Goal: Task Accomplishment & Management: Manage account settings

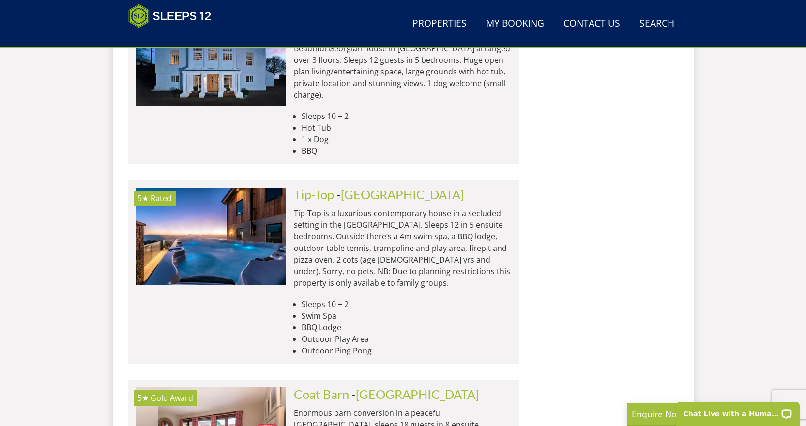
scroll to position [1751, 0]
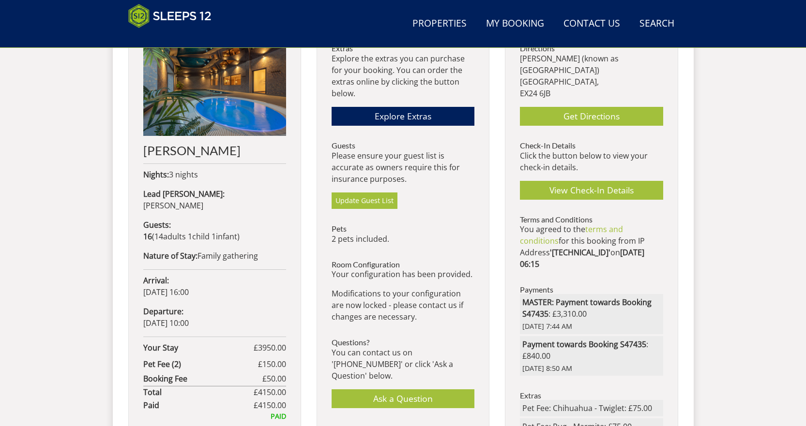
scroll to position [420, 0]
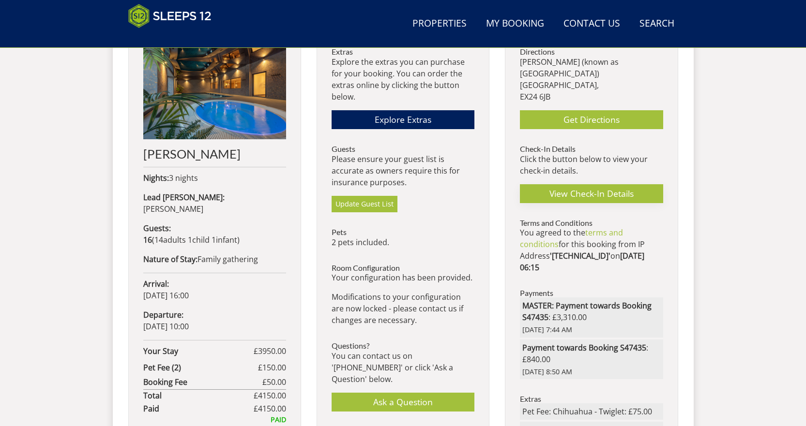
click at [580, 190] on link "View Check-In Details" at bounding box center [591, 193] width 143 height 19
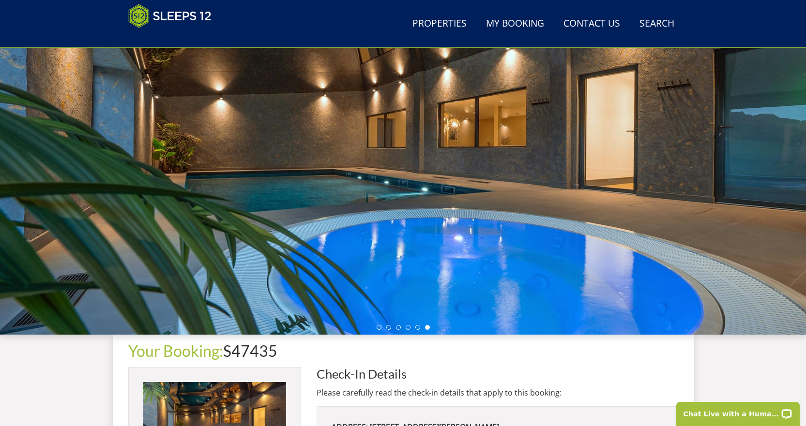
scroll to position [81, 0]
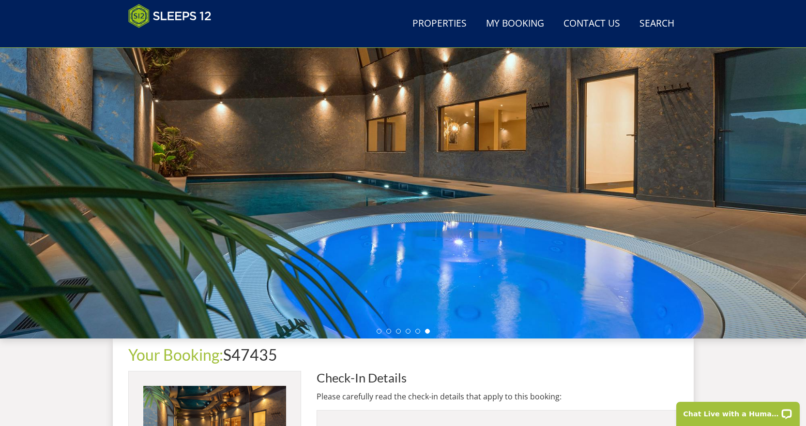
click at [508, 24] on link "My Booking" at bounding box center [515, 24] width 66 height 22
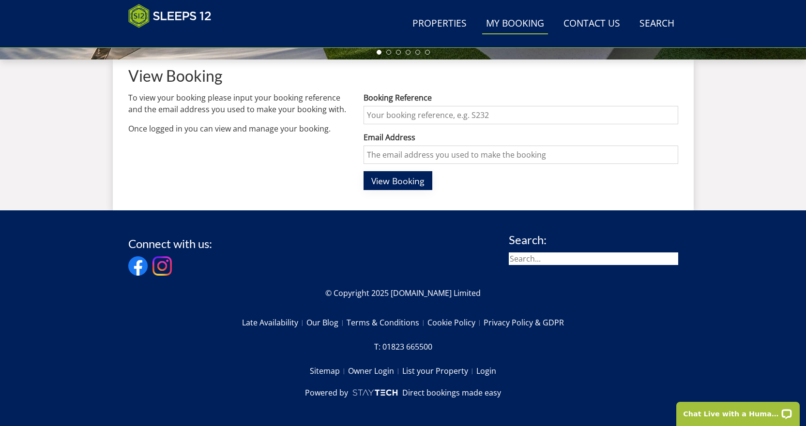
click at [391, 181] on span "View Booking" at bounding box center [397, 181] width 53 height 12
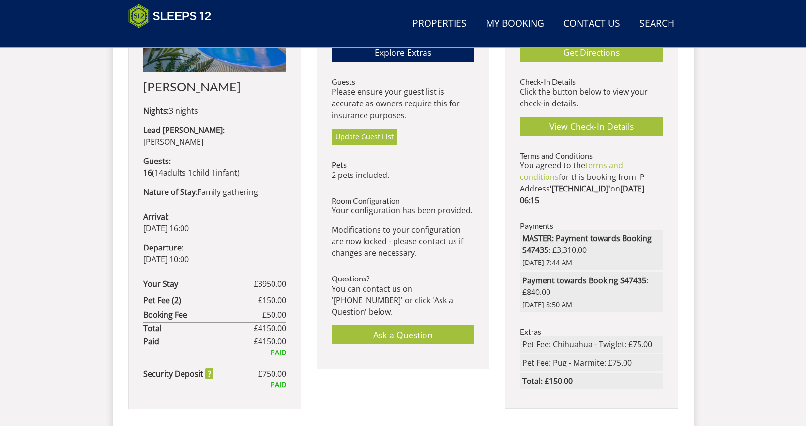
scroll to position [504, 0]
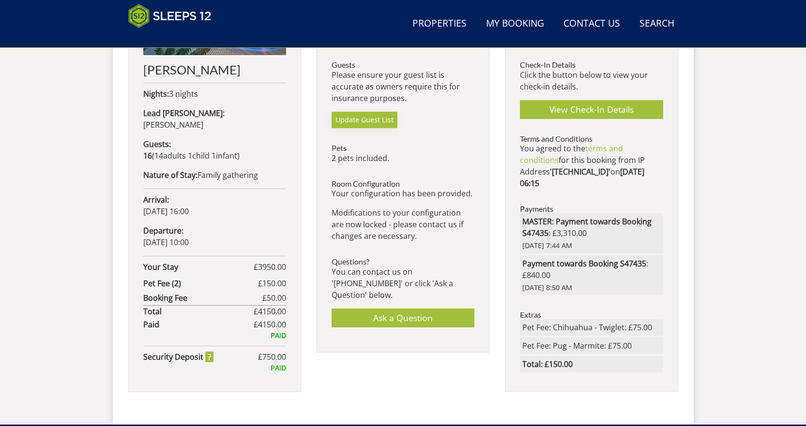
click at [361, 119] on link "Update Guest List" at bounding box center [364, 120] width 66 height 16
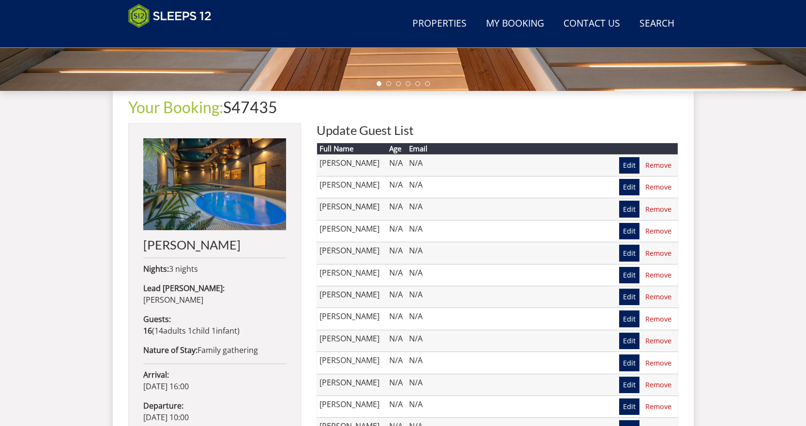
scroll to position [323, 0]
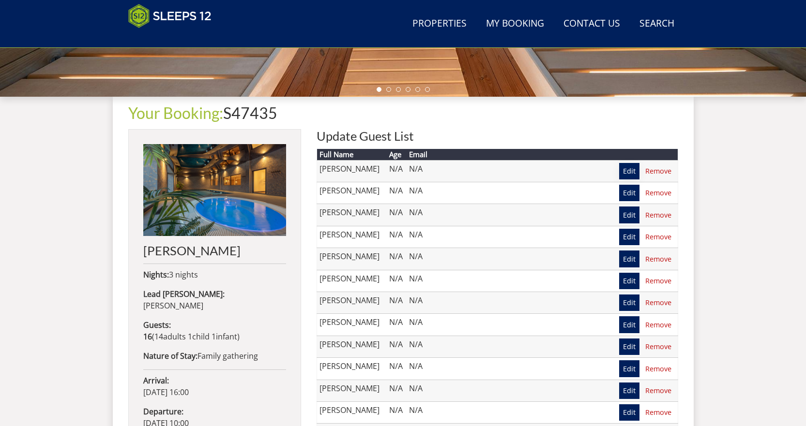
click at [630, 172] on link "Edit" at bounding box center [629, 171] width 20 height 16
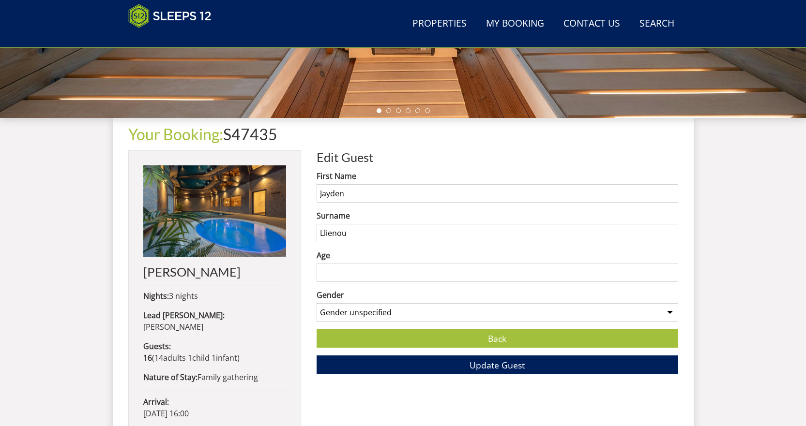
scroll to position [308, 0]
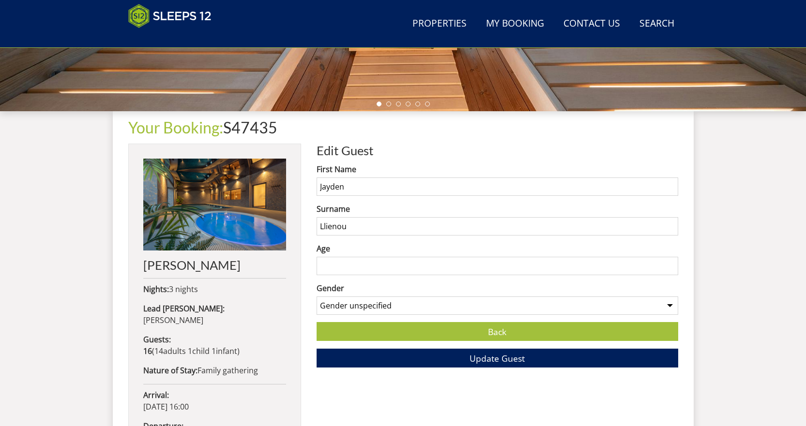
click at [330, 261] on input "Age" at bounding box center [496, 266] width 361 height 18
type input "17"
click at [484, 358] on span "Update Guest" at bounding box center [496, 359] width 55 height 12
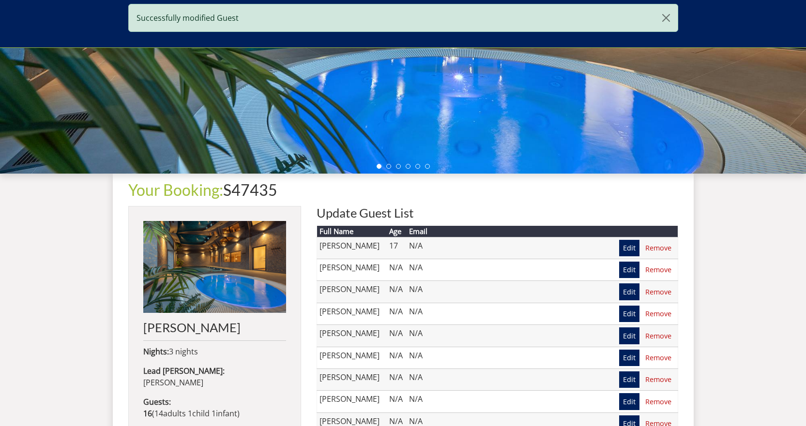
scroll to position [263, 0]
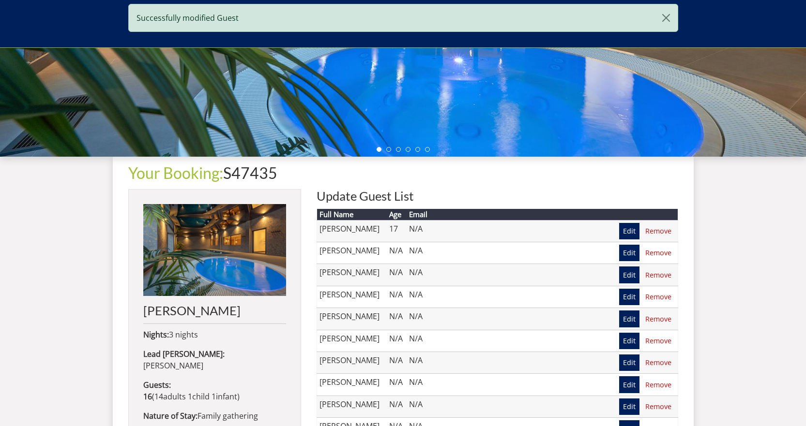
click at [626, 254] on link "Edit" at bounding box center [629, 253] width 20 height 16
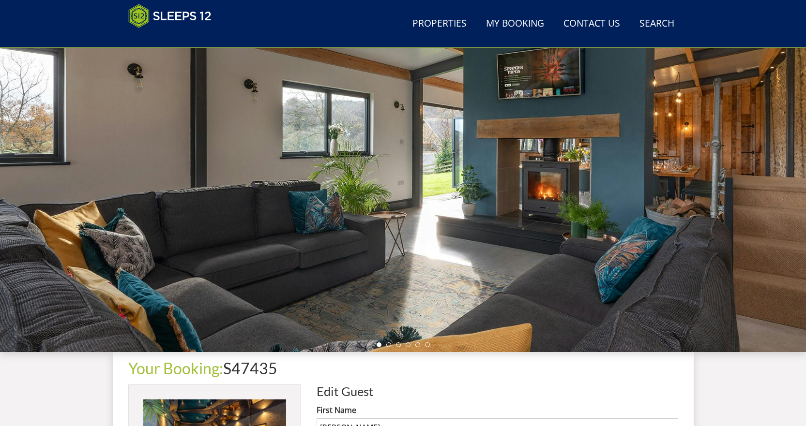
scroll to position [265, 0]
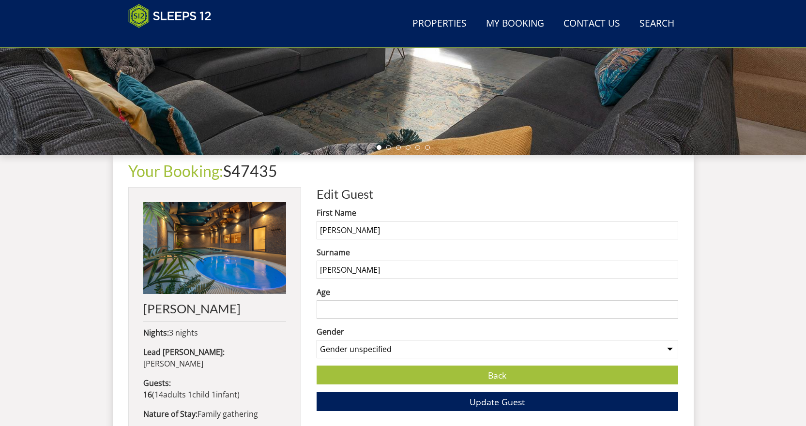
click at [341, 312] on input "Age" at bounding box center [496, 309] width 361 height 18
type input "32"
click at [474, 399] on span "Update Guest" at bounding box center [496, 402] width 55 height 12
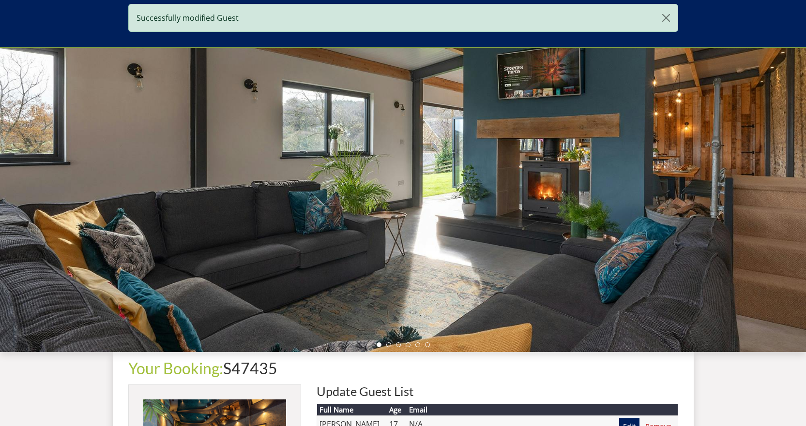
scroll to position [265, 0]
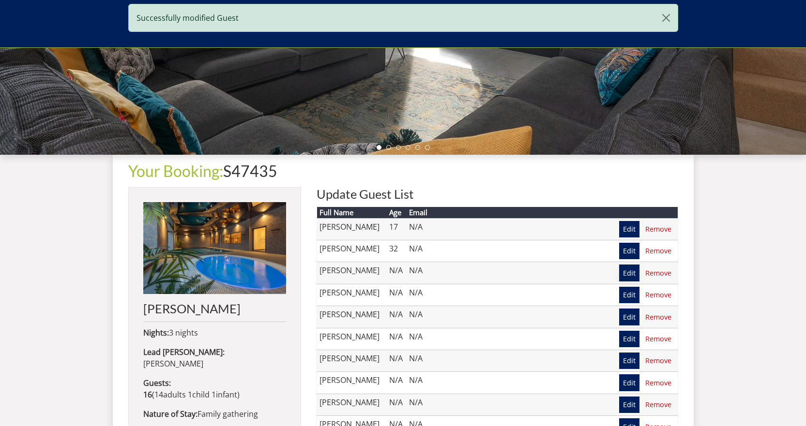
click at [624, 273] on link "Edit" at bounding box center [629, 273] width 20 height 16
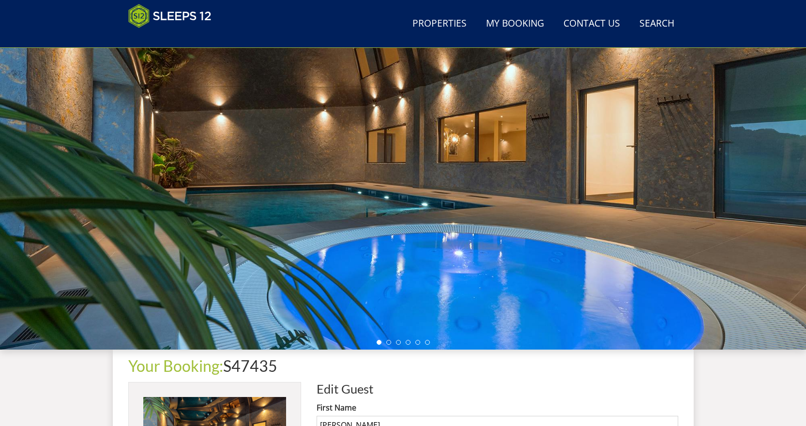
scroll to position [315, 0]
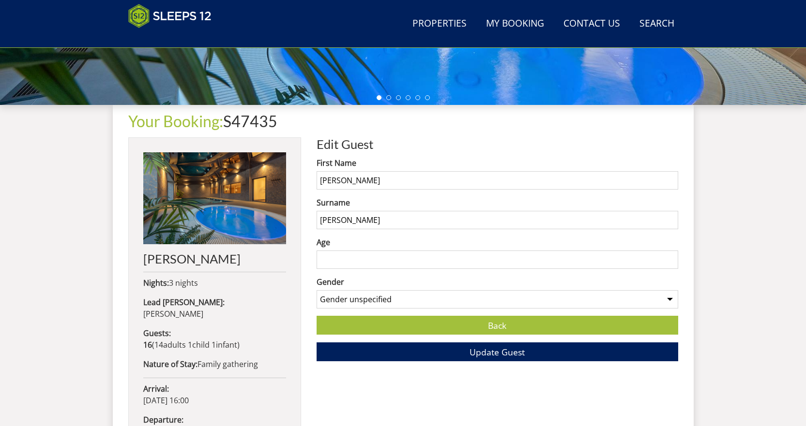
click at [330, 262] on input "Age" at bounding box center [496, 260] width 361 height 18
type input "50"
click at [504, 354] on span "Update Guest" at bounding box center [496, 352] width 55 height 12
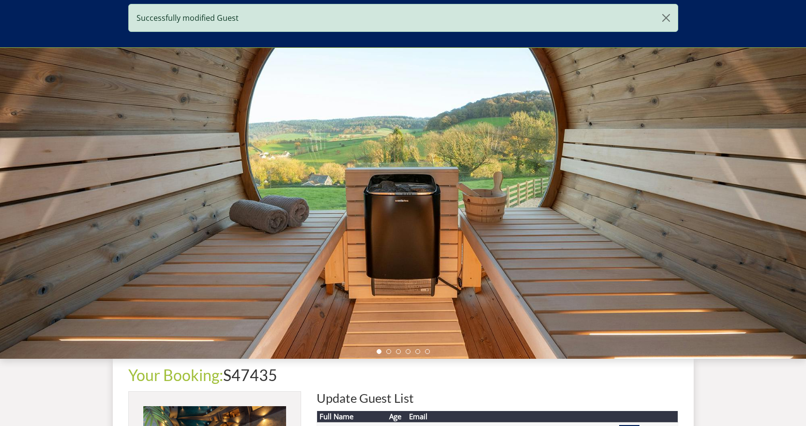
scroll to position [263, 0]
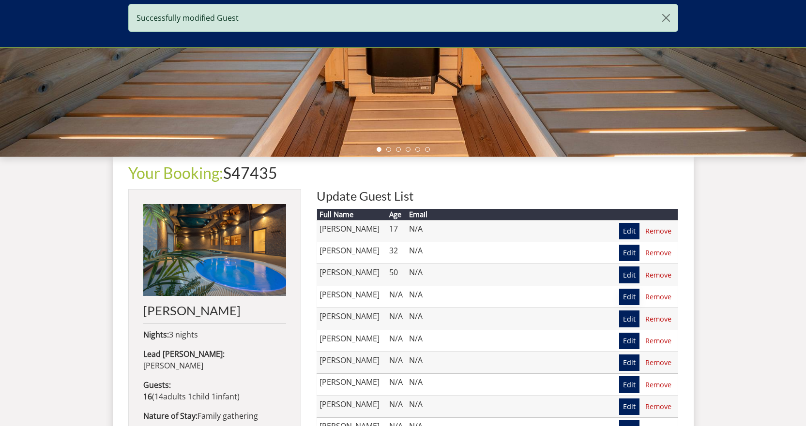
click at [628, 300] on link "Edit" at bounding box center [629, 297] width 20 height 16
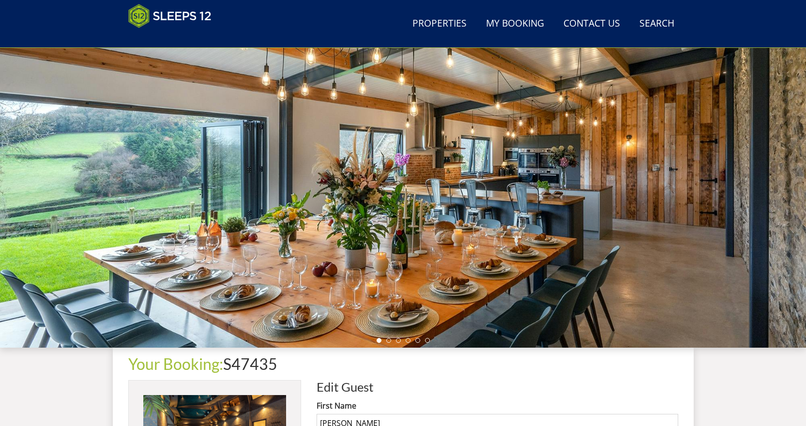
scroll to position [266, 0]
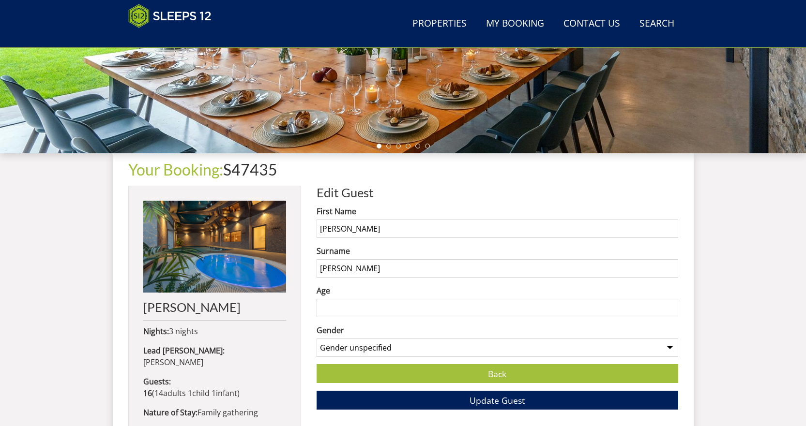
click at [332, 306] on input "Age" at bounding box center [496, 308] width 361 height 18
type input "16"
click at [483, 394] on button "Update Guest" at bounding box center [496, 400] width 361 height 19
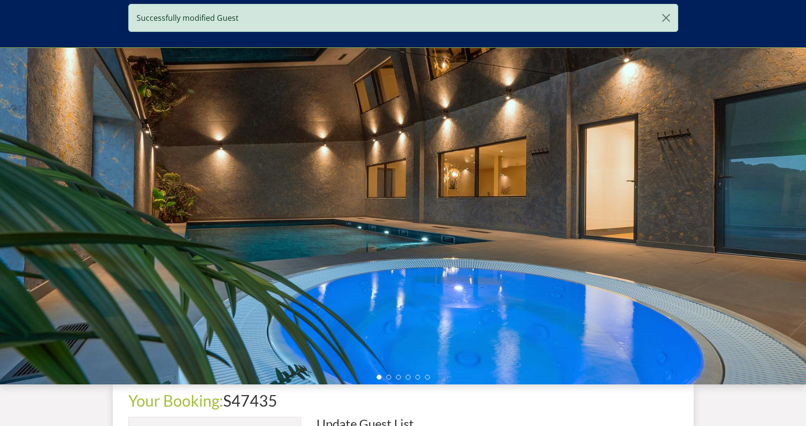
scroll to position [263, 0]
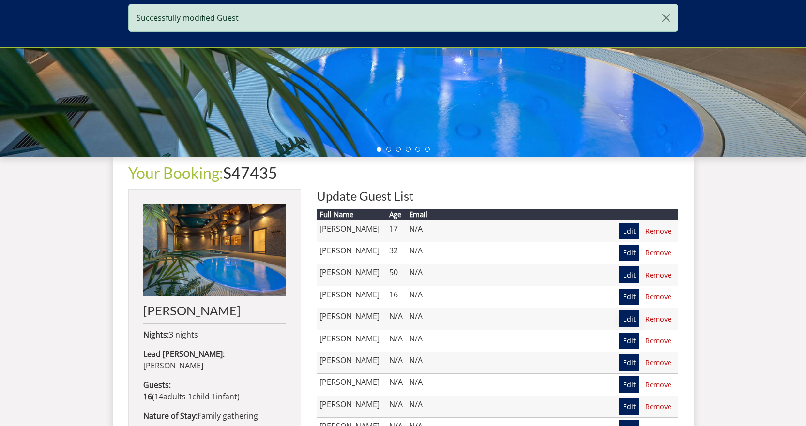
click at [633, 320] on link "Edit" at bounding box center [629, 319] width 20 height 16
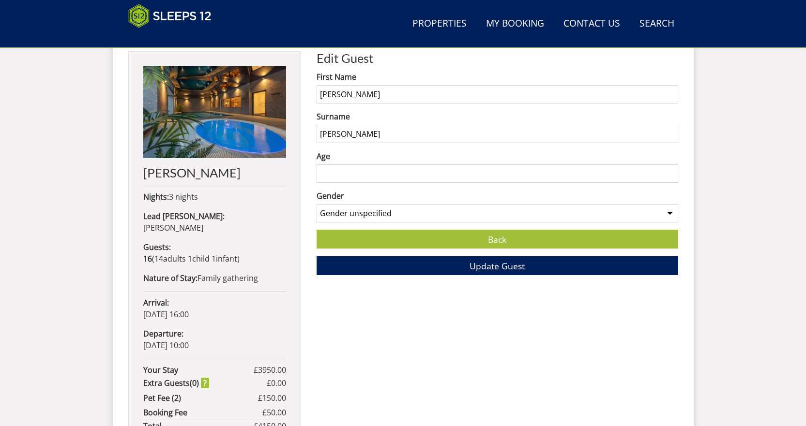
scroll to position [403, 0]
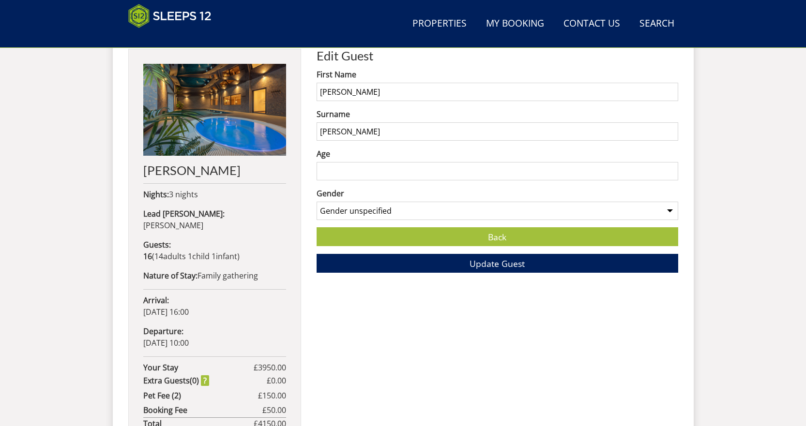
drag, startPoint x: 341, startPoint y: 182, endPoint x: 341, endPoint y: 175, distance: 7.3
click at [341, 180] on form "First Name [PERSON_NAME] Surname [PERSON_NAME] Age Gender Gender unspecified Ge…" at bounding box center [496, 171] width 361 height 204
click at [341, 169] on input "Age" at bounding box center [496, 171] width 361 height 18
type input "52"
click at [486, 261] on span "Update Guest" at bounding box center [496, 264] width 55 height 12
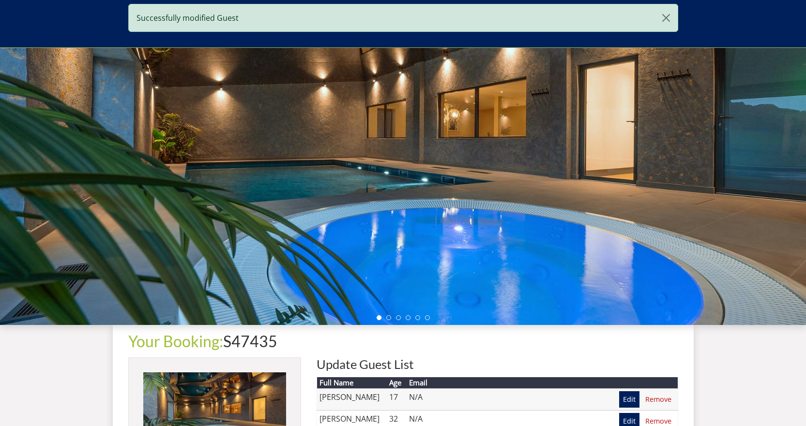
scroll to position [265, 0]
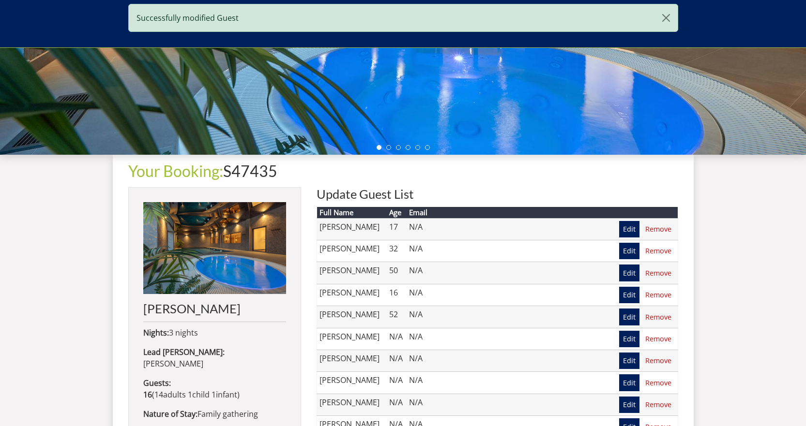
click at [634, 341] on link "Edit" at bounding box center [629, 339] width 20 height 16
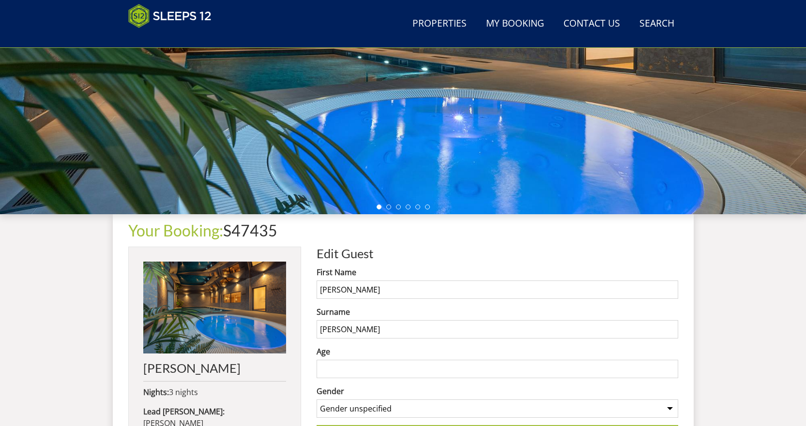
scroll to position [263, 0]
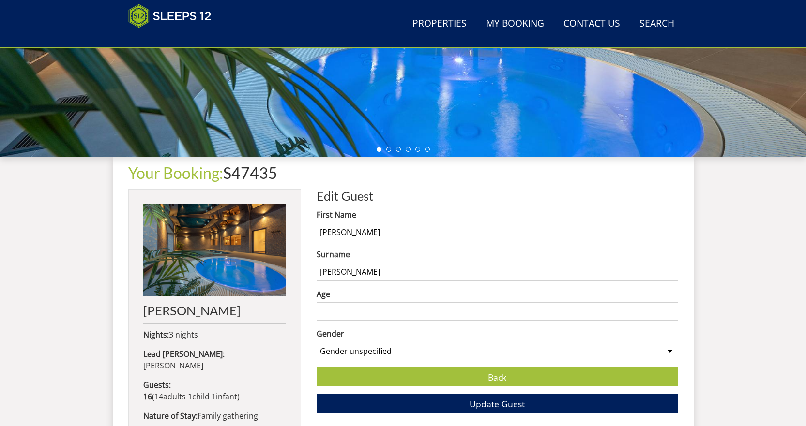
click at [339, 309] on input "Age" at bounding box center [496, 311] width 361 height 18
type input "53"
click at [521, 400] on span "Update Guest" at bounding box center [496, 404] width 55 height 12
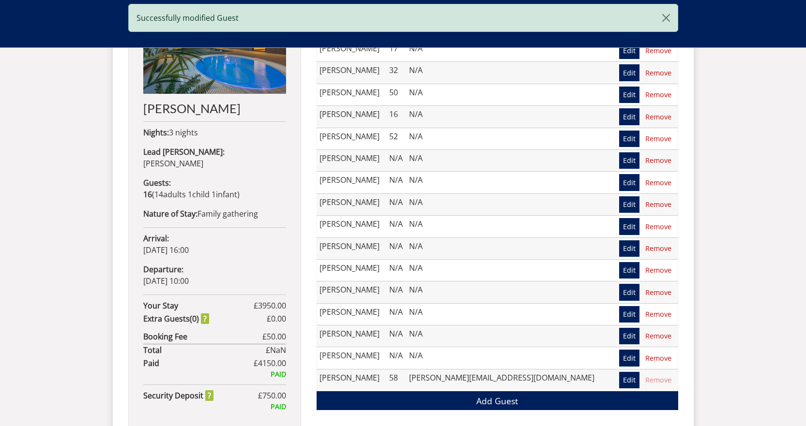
scroll to position [453, 0]
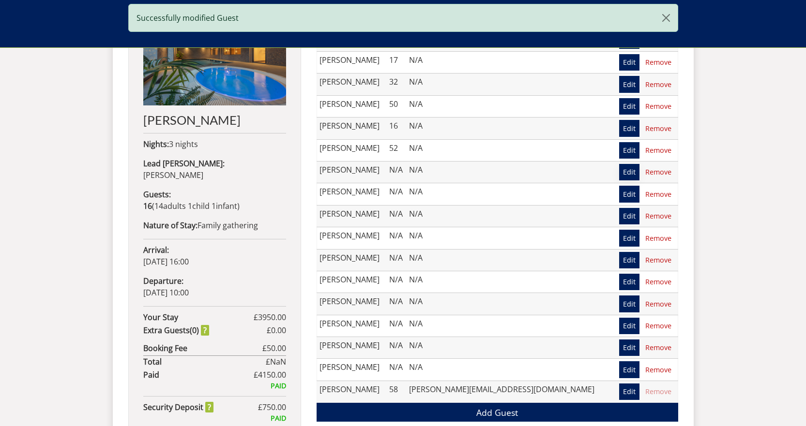
click at [630, 171] on link "Edit" at bounding box center [629, 172] width 20 height 16
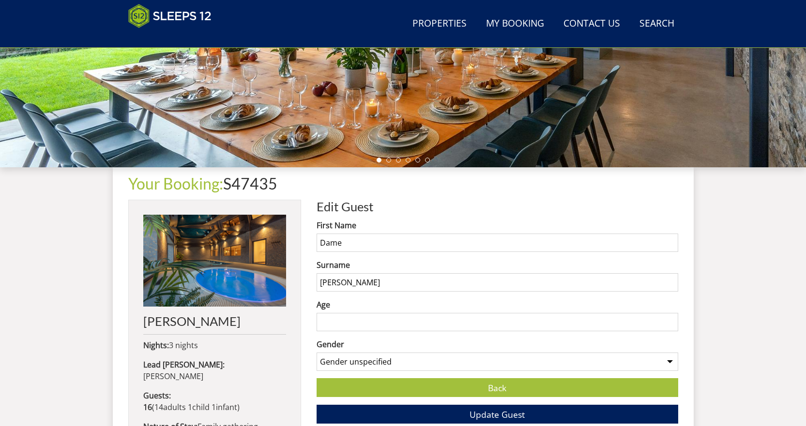
scroll to position [408, 0]
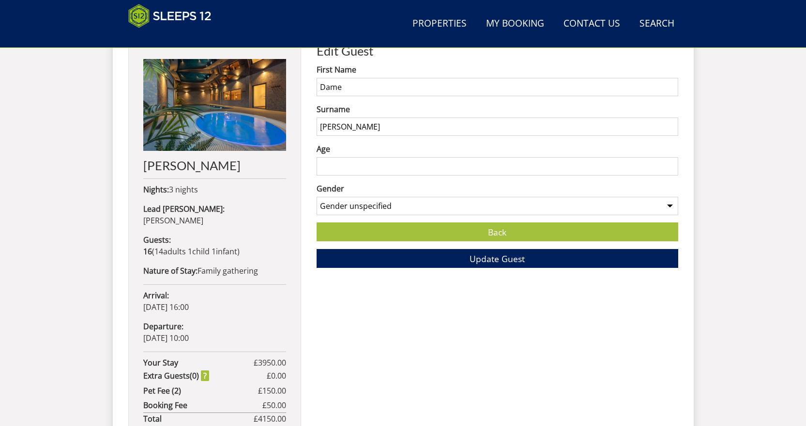
click at [339, 170] on input "Age" at bounding box center [496, 166] width 361 height 18
type input "30"
click at [509, 261] on span "Update Guest" at bounding box center [496, 259] width 55 height 12
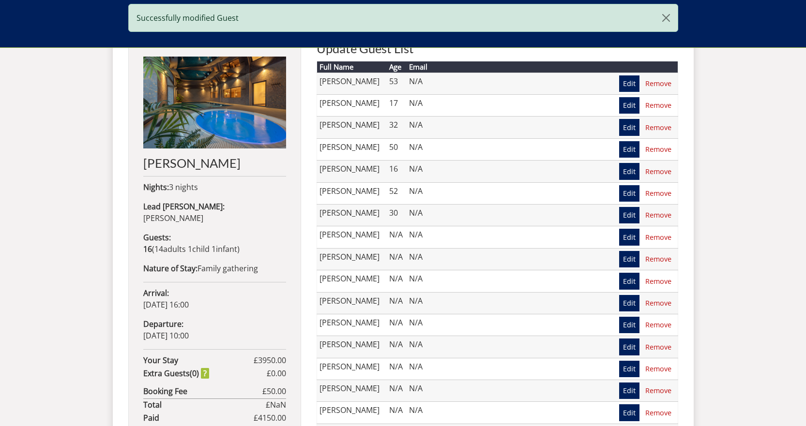
scroll to position [553, 0]
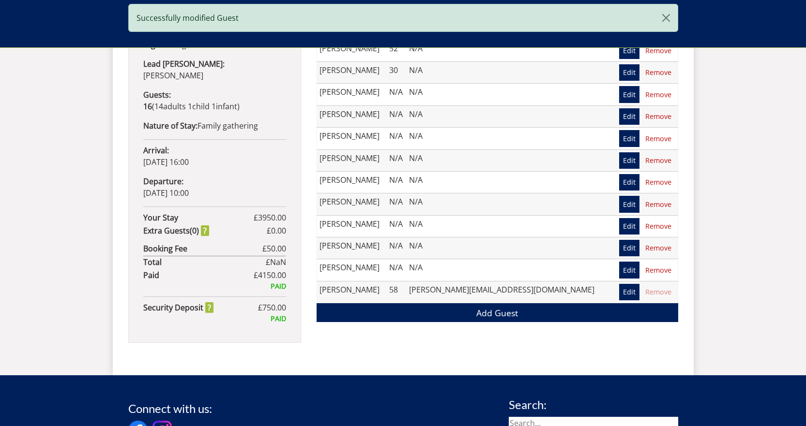
click at [634, 91] on link "Edit" at bounding box center [629, 94] width 20 height 16
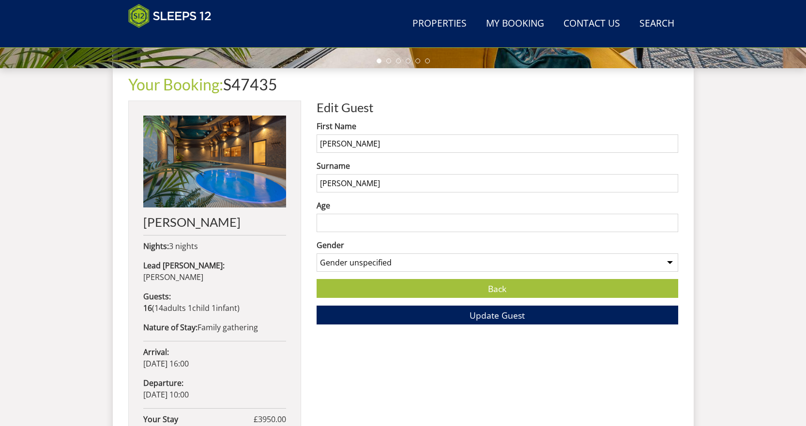
scroll to position [505, 0]
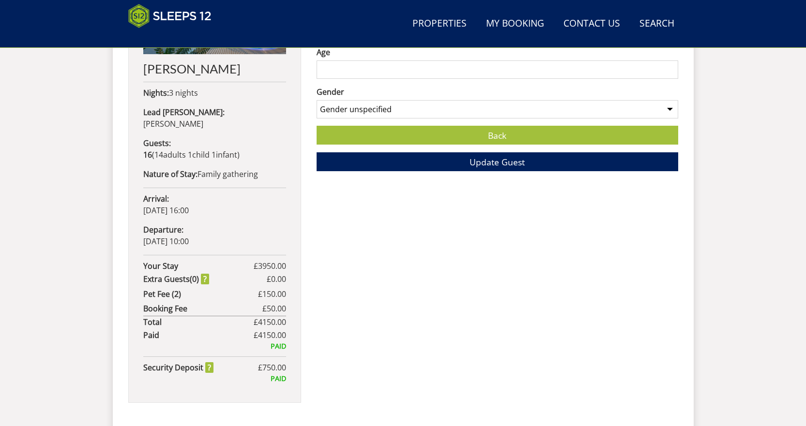
click at [330, 69] on input "Age" at bounding box center [496, 69] width 361 height 18
type input "30"
click at [483, 159] on span "Update Guest" at bounding box center [496, 162] width 55 height 12
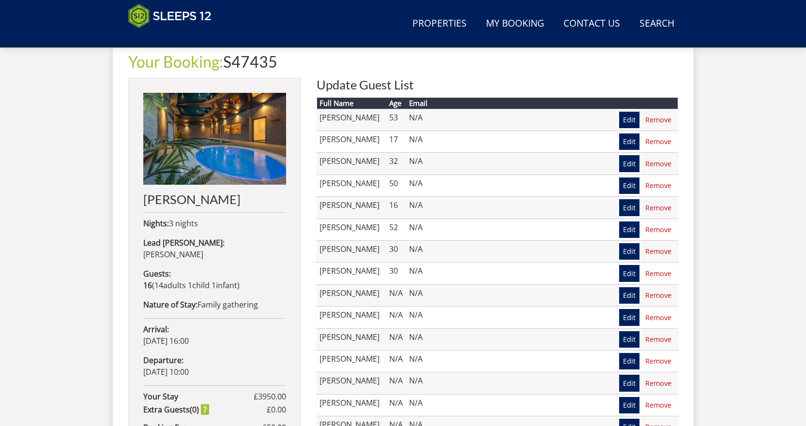
scroll to position [458, 0]
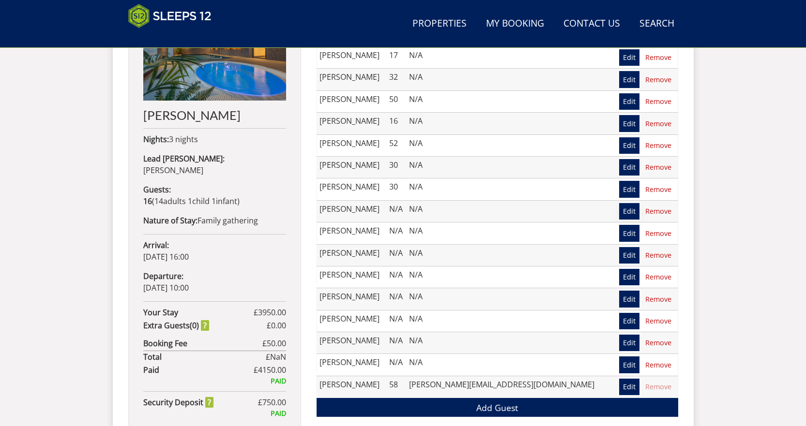
click at [626, 210] on link "Edit" at bounding box center [629, 211] width 20 height 16
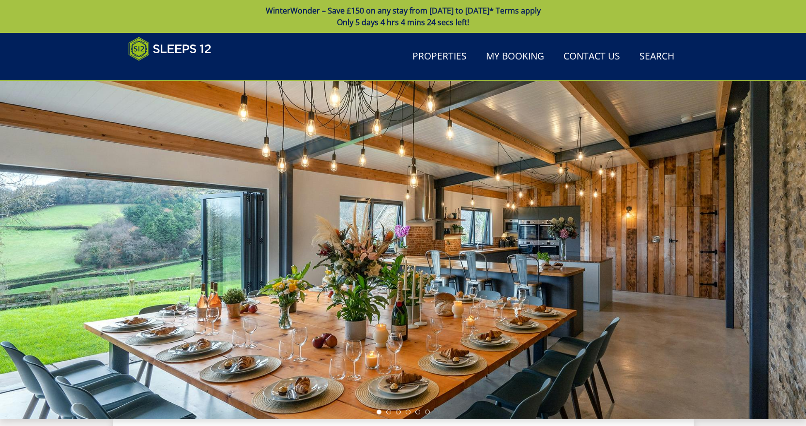
scroll to position [311, 0]
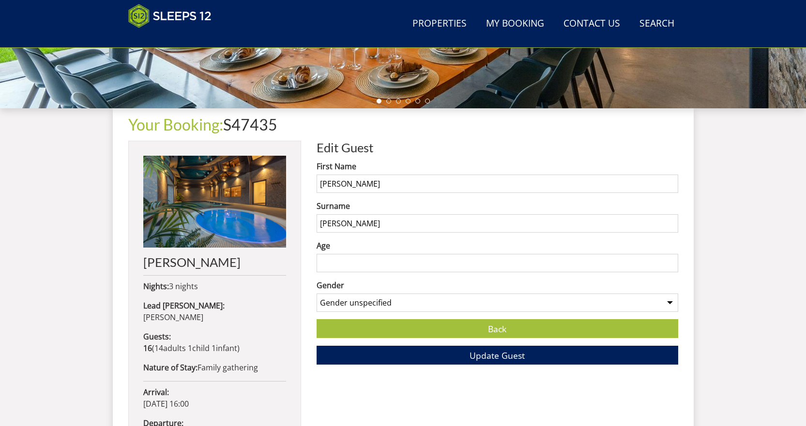
click at [347, 268] on input "Age" at bounding box center [496, 263] width 361 height 18
type input "4"
click at [489, 360] on span "Update Guest" at bounding box center [496, 356] width 55 height 12
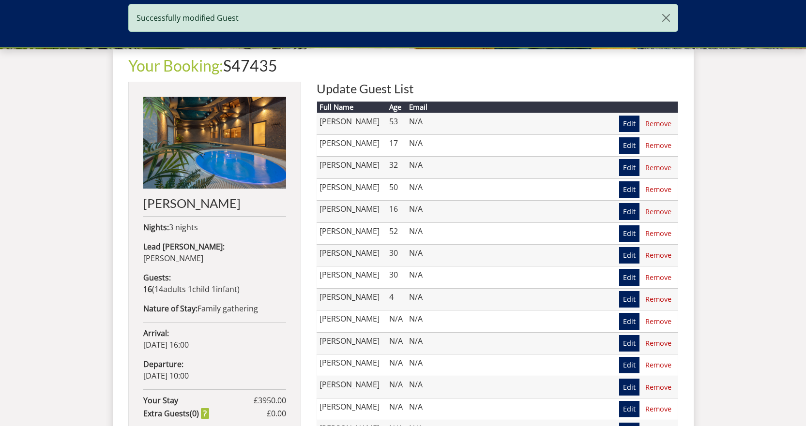
scroll to position [505, 0]
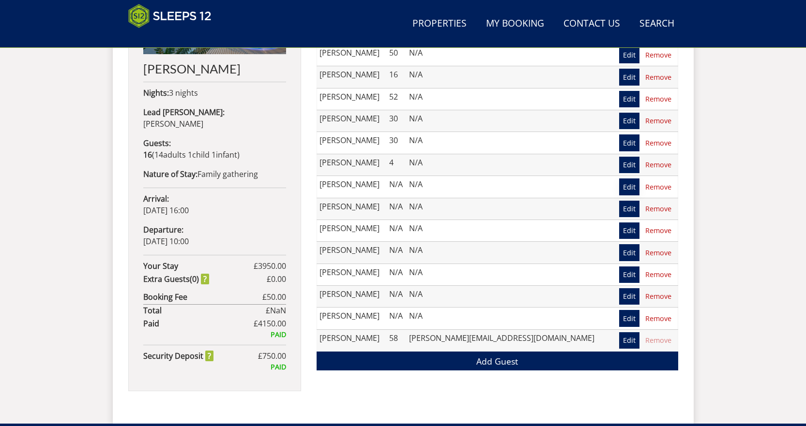
click at [625, 186] on link "Edit" at bounding box center [629, 187] width 20 height 16
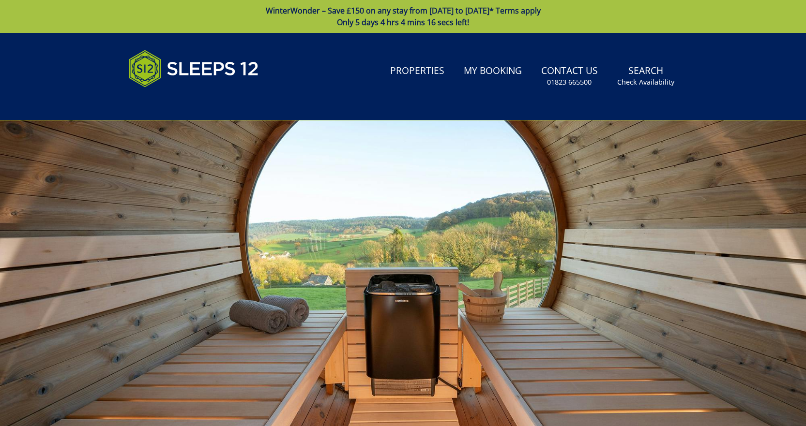
scroll to position [314, 0]
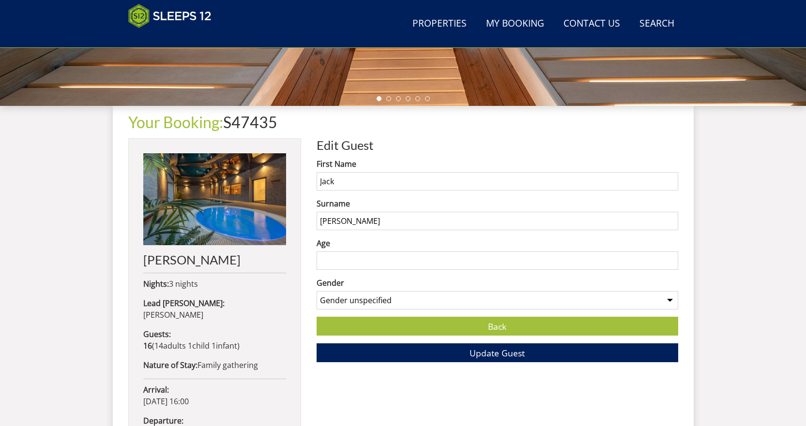
click at [355, 262] on input "Age" at bounding box center [496, 261] width 361 height 18
type input "31"
click at [501, 352] on span "Update Guest" at bounding box center [496, 353] width 55 height 12
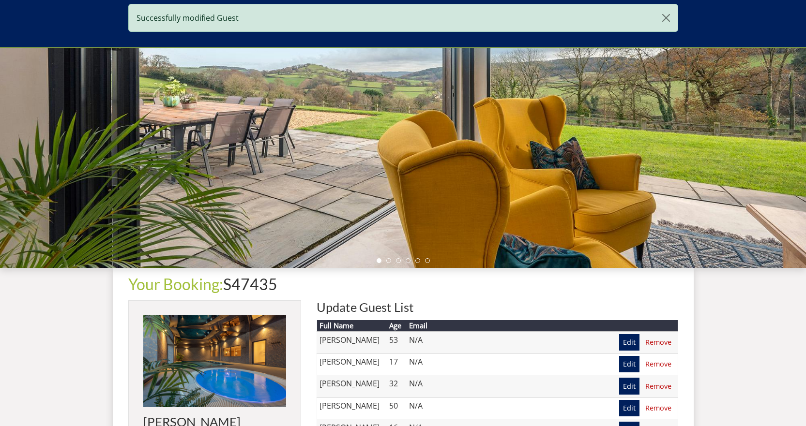
scroll to position [314, 0]
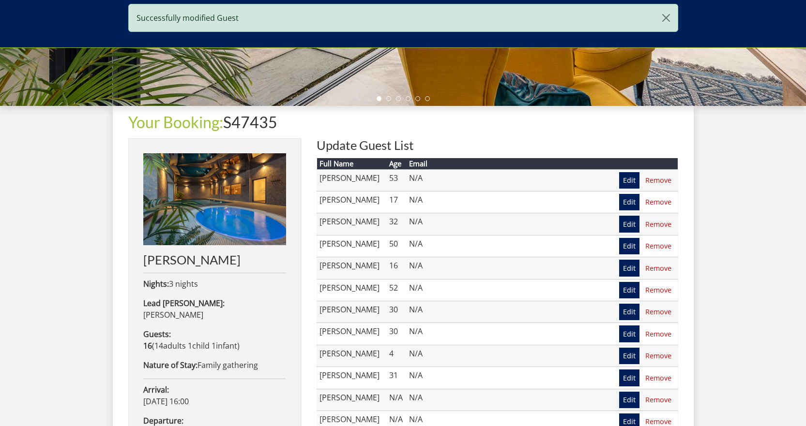
click at [631, 400] on link "Edit" at bounding box center [629, 400] width 20 height 16
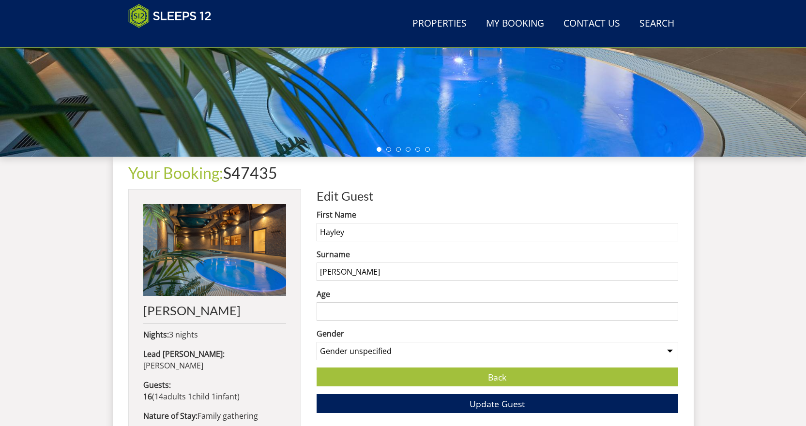
scroll to position [265, 0]
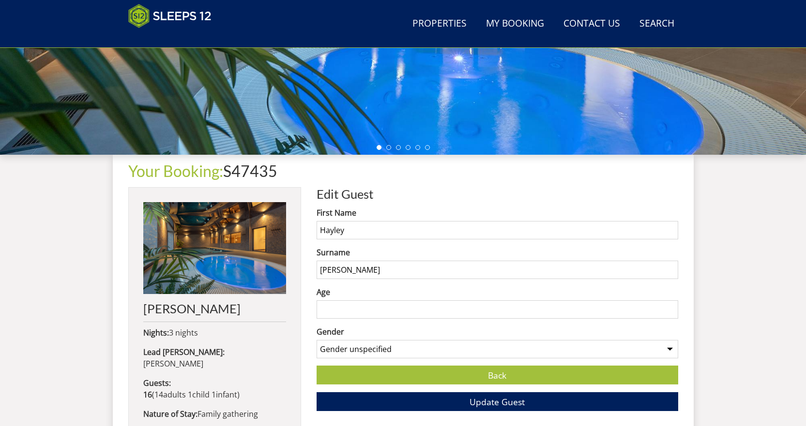
click at [342, 314] on input "Age" at bounding box center [496, 309] width 361 height 18
type input "31"
click at [505, 401] on span "Update Guest" at bounding box center [496, 402] width 55 height 12
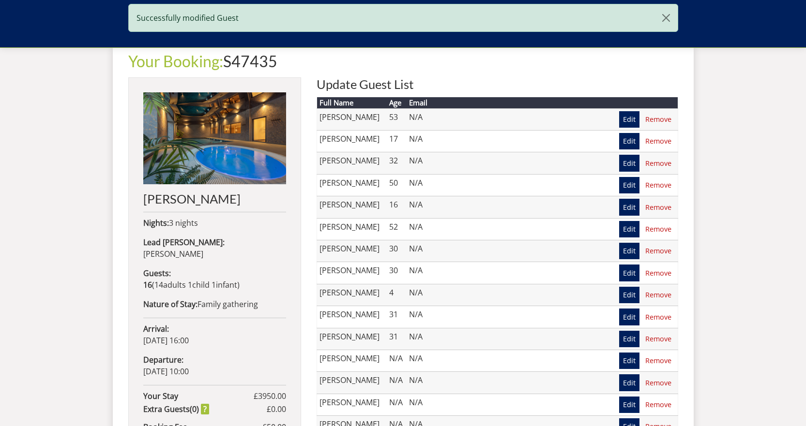
scroll to position [523, 0]
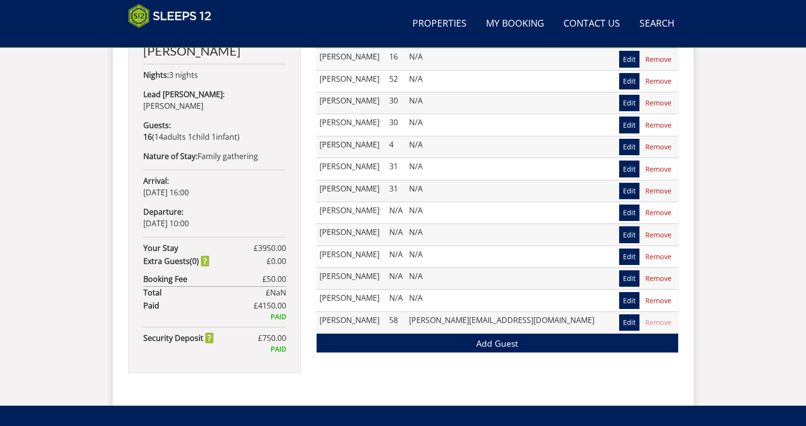
click at [626, 213] on link "Edit" at bounding box center [629, 213] width 20 height 16
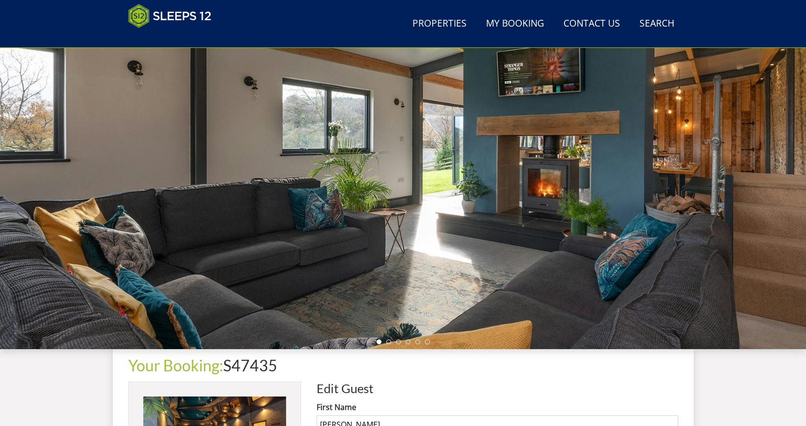
scroll to position [265, 0]
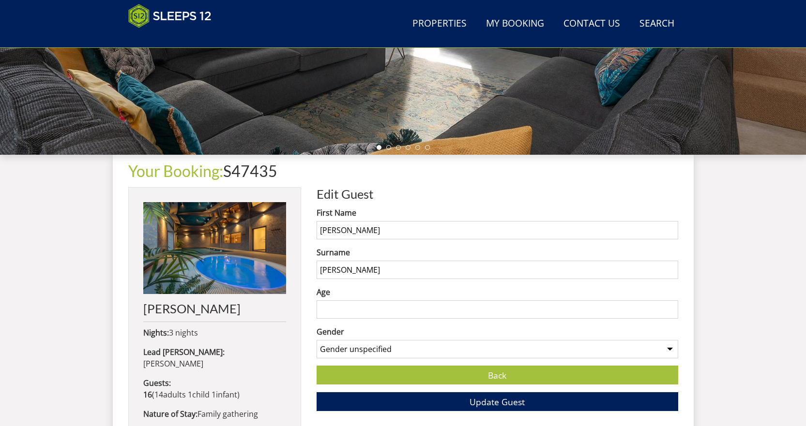
click at [330, 314] on input "Age" at bounding box center [496, 309] width 361 height 18
type input "35"
click at [485, 401] on span "Update Guest" at bounding box center [496, 402] width 55 height 12
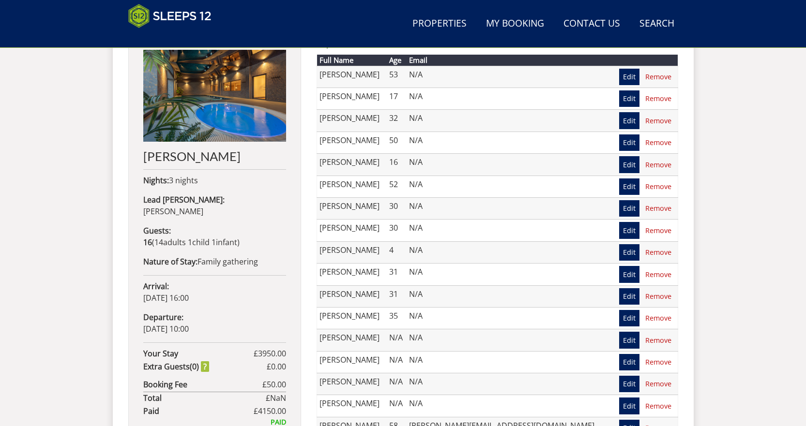
scroll to position [555, 0]
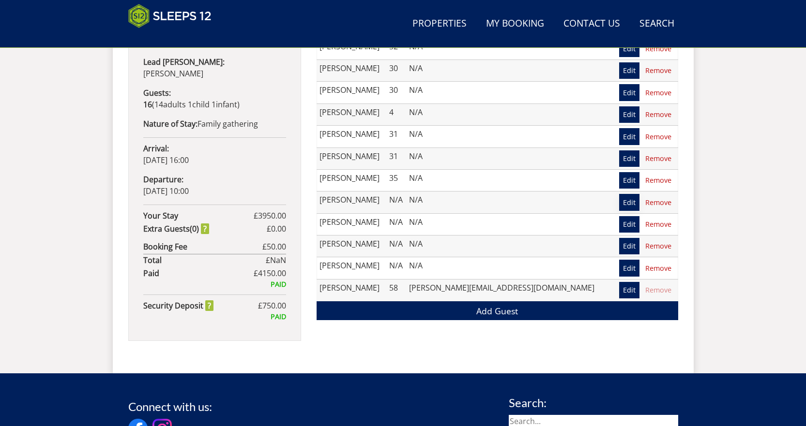
click at [626, 202] on link "Edit" at bounding box center [629, 202] width 20 height 16
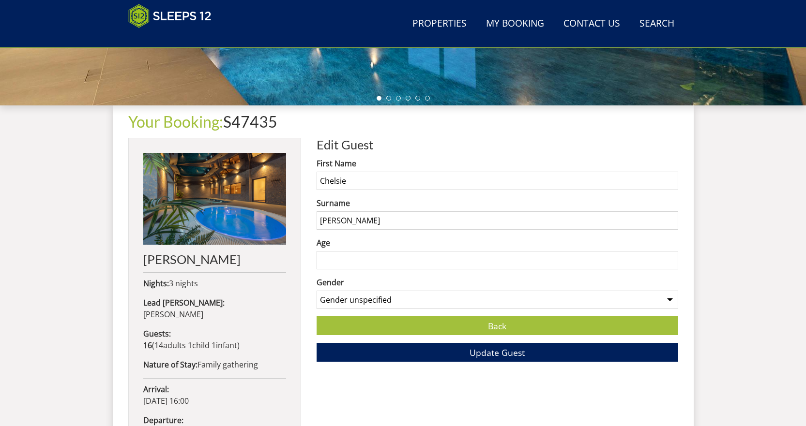
scroll to position [361, 0]
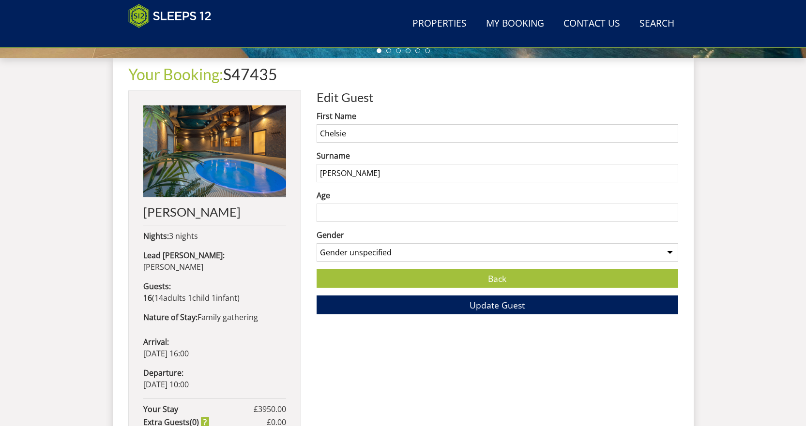
click at [327, 215] on input "Age" at bounding box center [496, 213] width 361 height 18
type input "35"
click at [478, 286] on link "Back" at bounding box center [496, 278] width 361 height 19
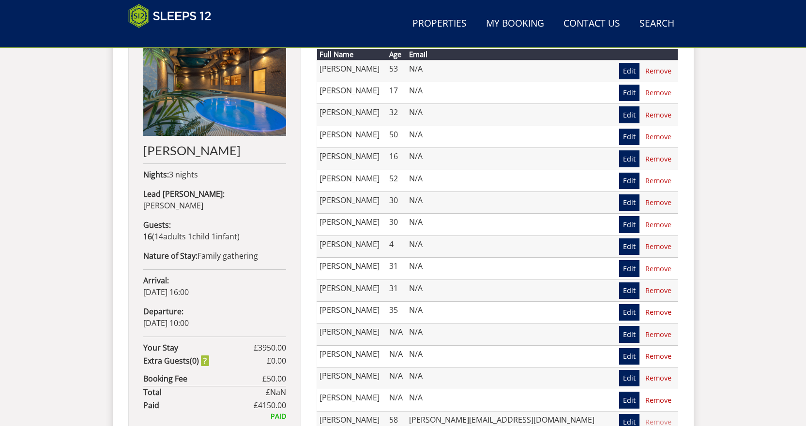
scroll to position [420, 0]
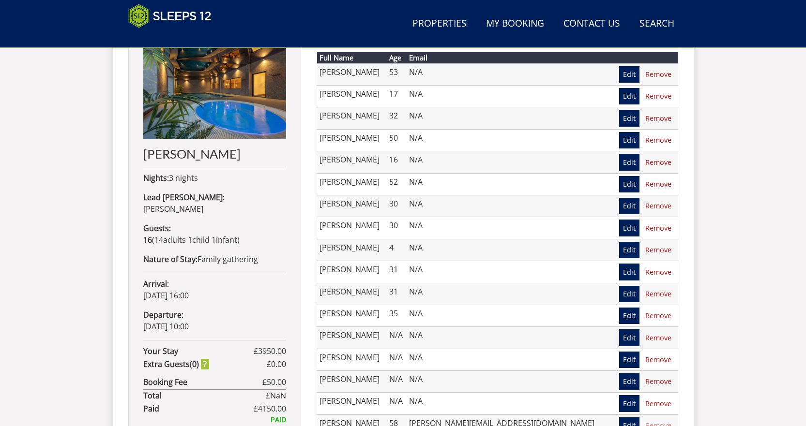
click at [626, 338] on link "Edit" at bounding box center [629, 338] width 20 height 16
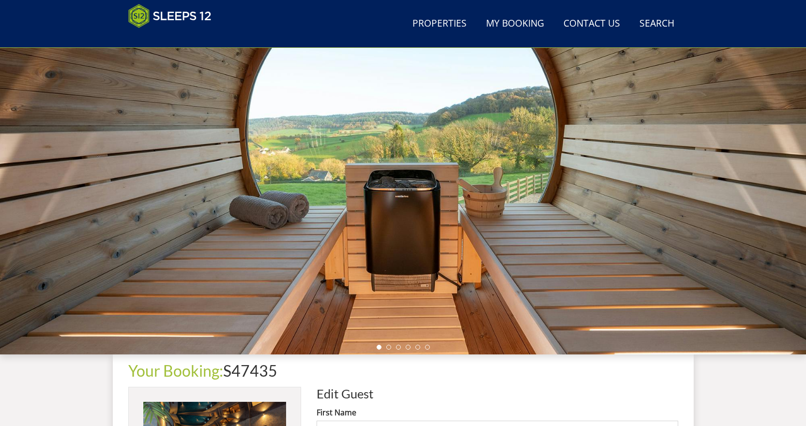
scroll to position [314, 0]
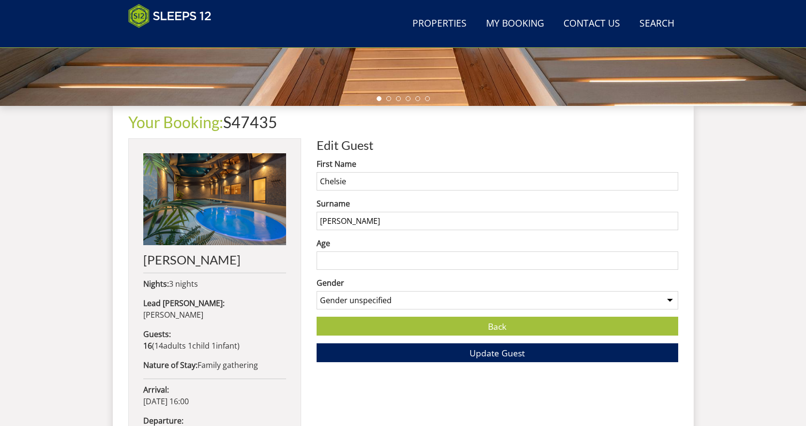
click at [340, 261] on input "Age" at bounding box center [496, 261] width 361 height 18
type input "35"
click at [525, 351] on button "Update Guest" at bounding box center [496, 353] width 361 height 19
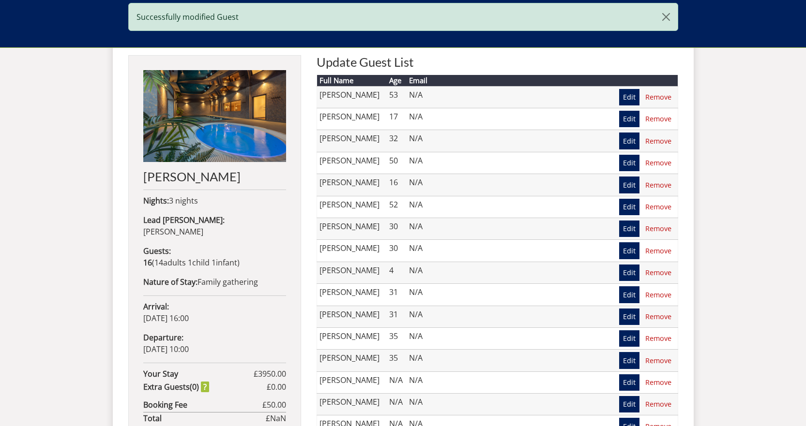
scroll to position [555, 0]
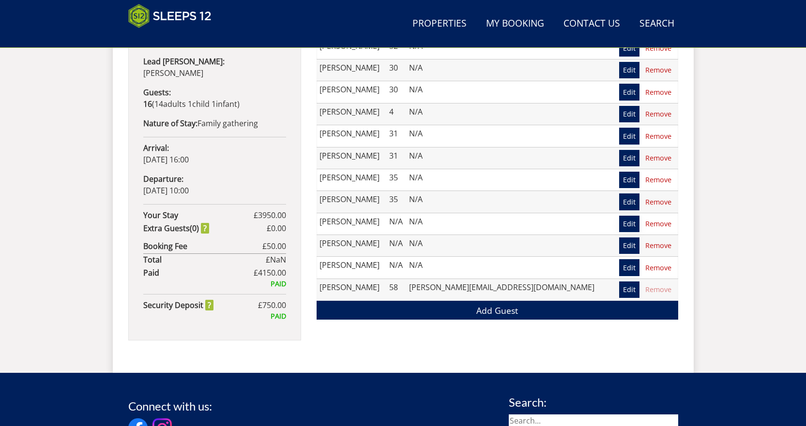
click at [627, 223] on link "Edit" at bounding box center [629, 224] width 20 height 16
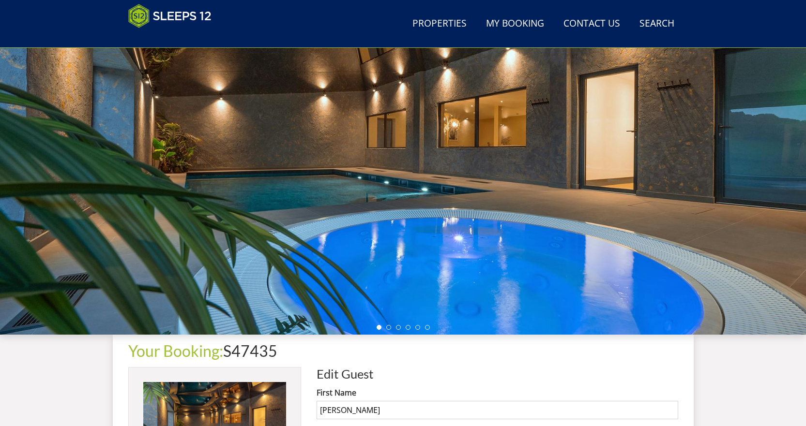
scroll to position [263, 0]
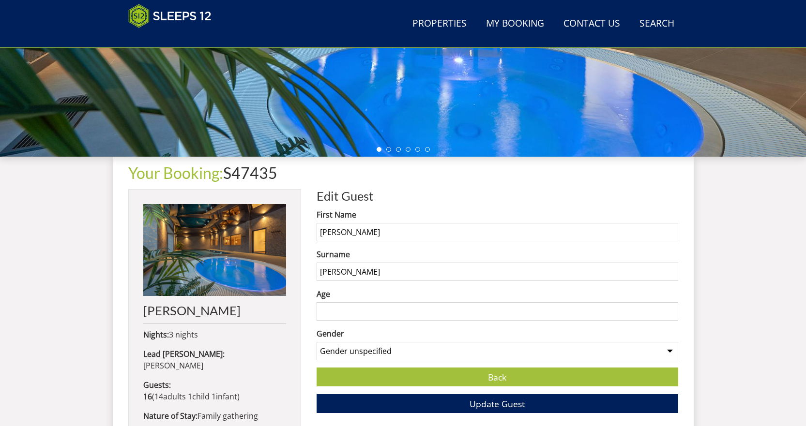
click at [342, 306] on input "Age" at bounding box center [496, 311] width 361 height 18
click at [341, 309] on input "Age" at bounding box center [496, 311] width 361 height 18
type input "81"
click at [498, 405] on span "Update Guest" at bounding box center [496, 404] width 55 height 12
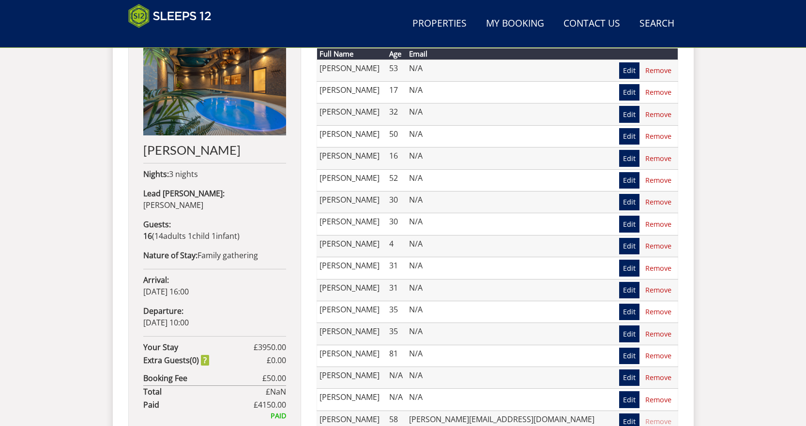
scroll to position [555, 0]
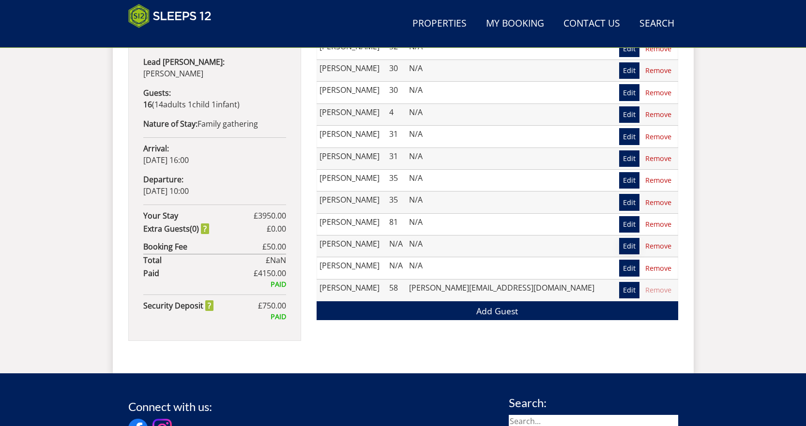
click at [626, 248] on link "Edit" at bounding box center [629, 246] width 20 height 16
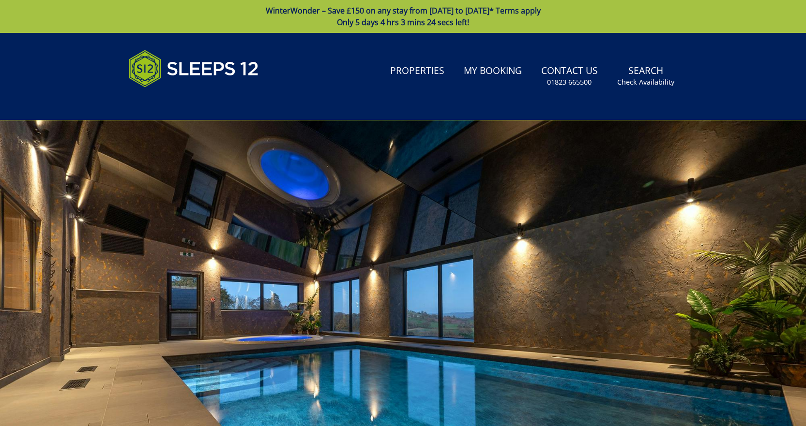
scroll to position [313, 0]
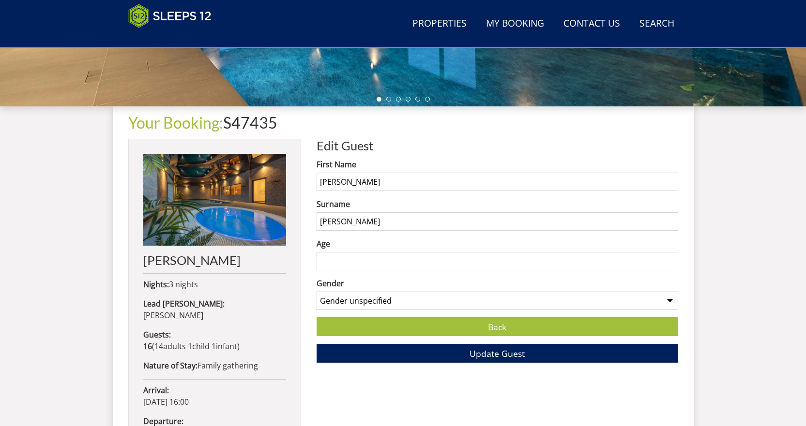
click at [340, 259] on input "Age" at bounding box center [496, 261] width 361 height 18
type input "79"
click at [508, 351] on span "Update Guest" at bounding box center [496, 354] width 55 height 12
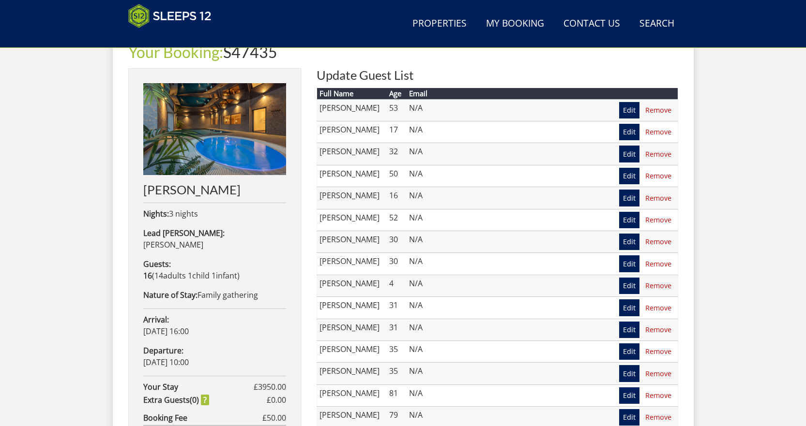
scroll to position [507, 0]
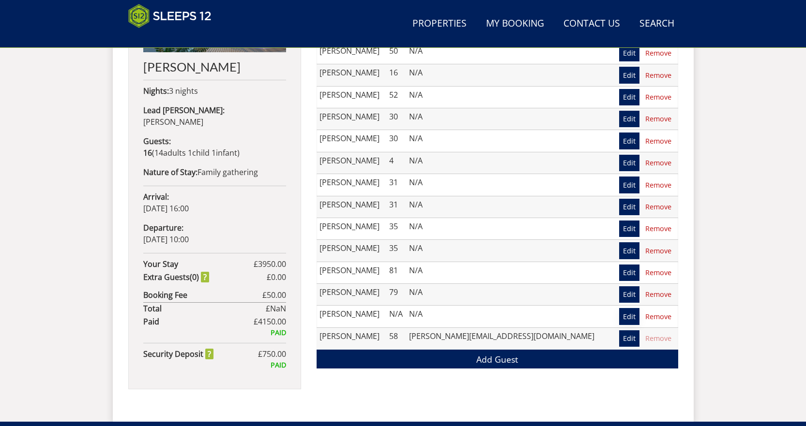
click at [627, 319] on link "Edit" at bounding box center [629, 316] width 20 height 16
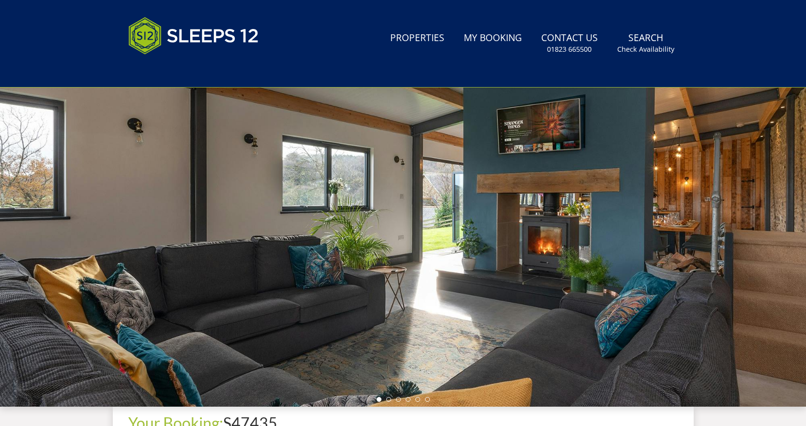
scroll to position [265, 0]
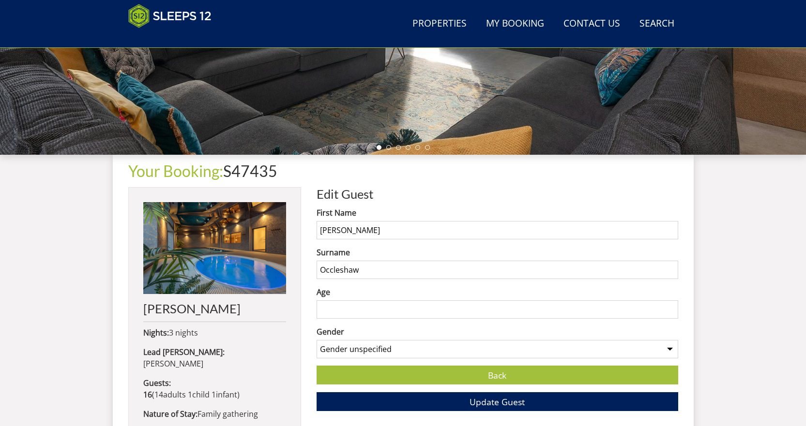
click at [337, 309] on input "Age" at bounding box center [496, 309] width 361 height 18
type input "57"
click at [504, 399] on span "Update Guest" at bounding box center [496, 402] width 55 height 12
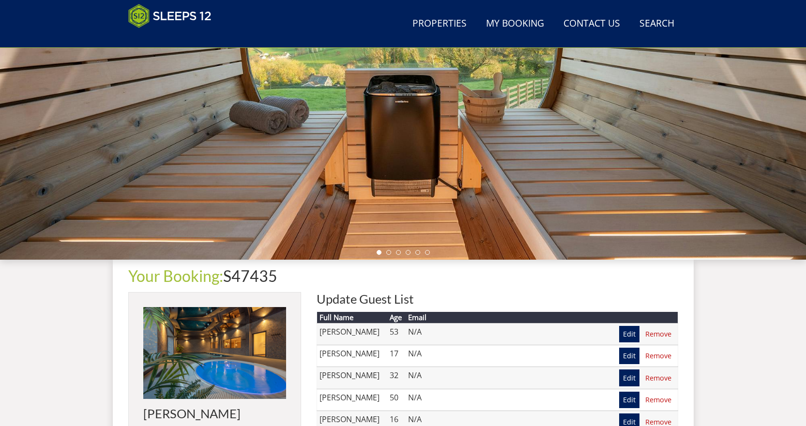
scroll to position [163, 0]
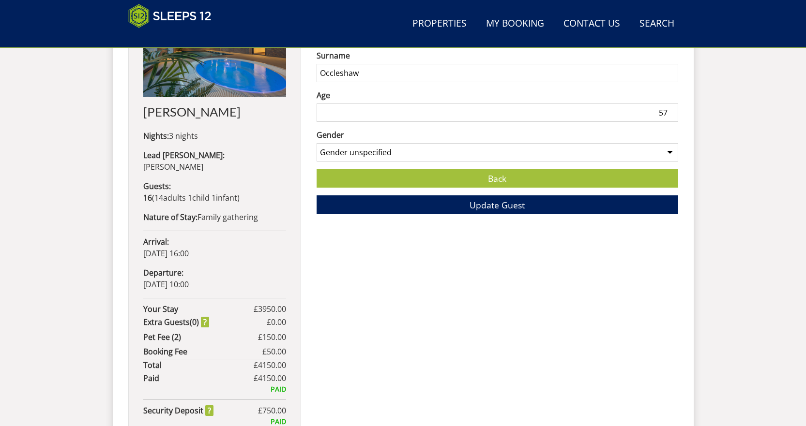
scroll to position [555, 0]
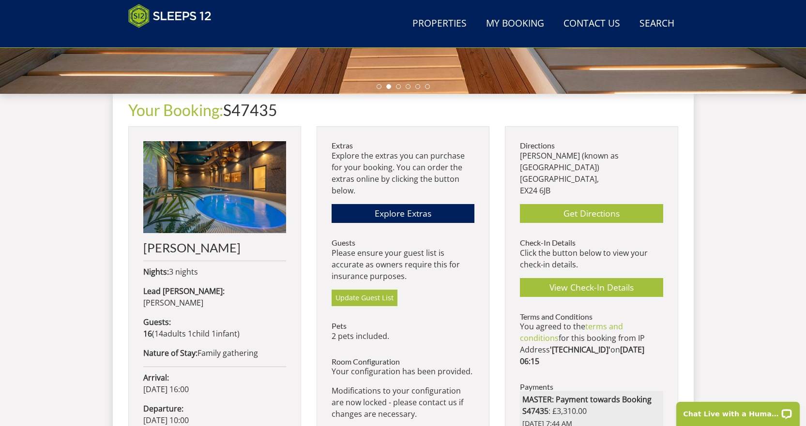
scroll to position [371, 0]
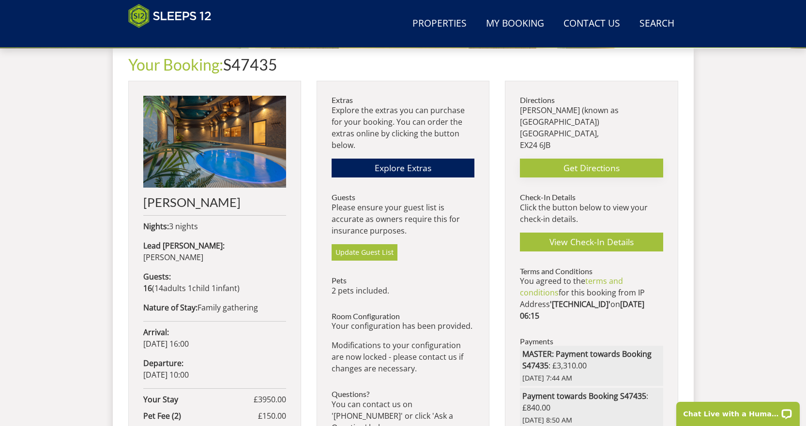
click at [580, 159] on link "Get Directions" at bounding box center [591, 168] width 143 height 19
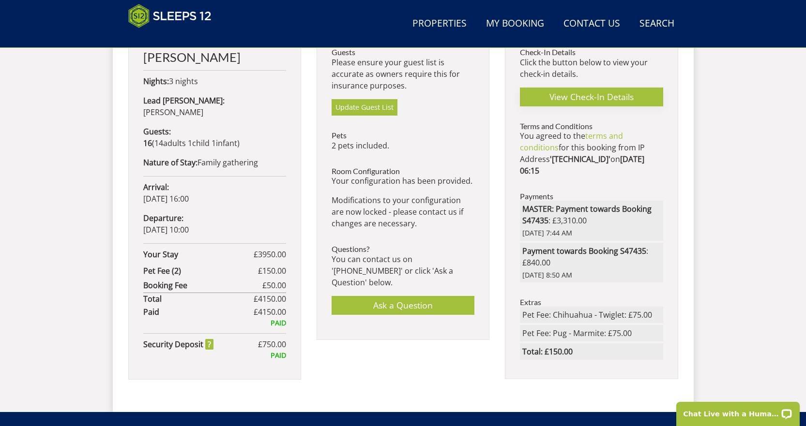
click at [593, 88] on link "View Check-In Details" at bounding box center [591, 97] width 143 height 19
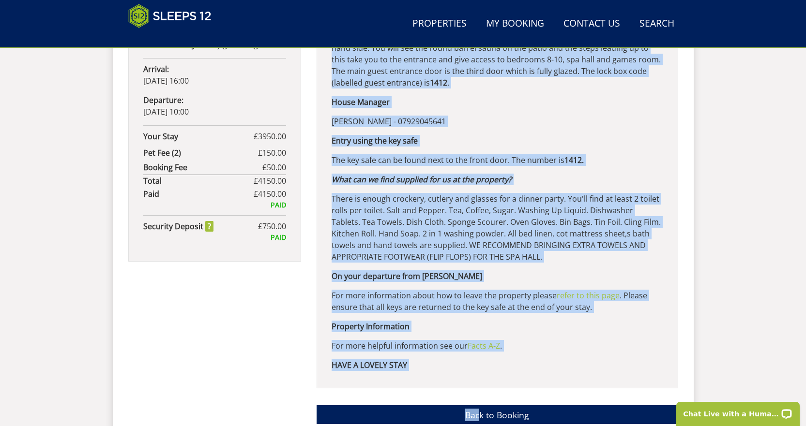
scroll to position [687, 0]
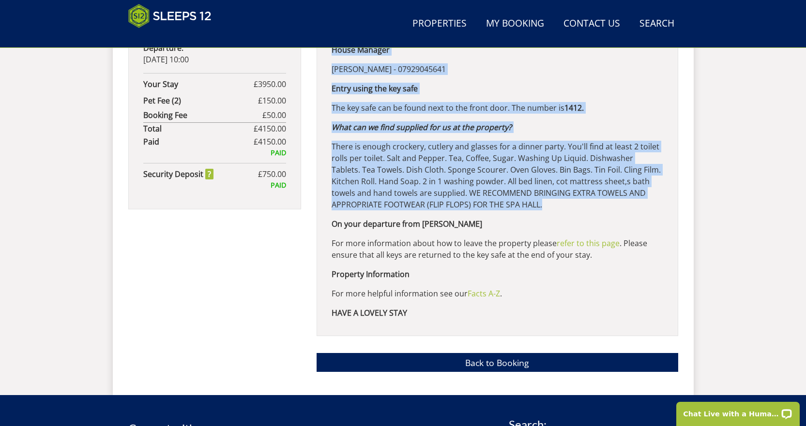
drag, startPoint x: 332, startPoint y: 238, endPoint x: 536, endPoint y: 201, distance: 206.6
click at [536, 201] on div "ADDRESS: Hill View, Rye Errish, Southleigh, Devon, EX24 6JB. Use the What Three…" at bounding box center [496, 71] width 361 height 532
copy div "ADDRESS: Hill View, Rye Errish, Southleigh, Devon, EX24 6JB. Use the What Three…"
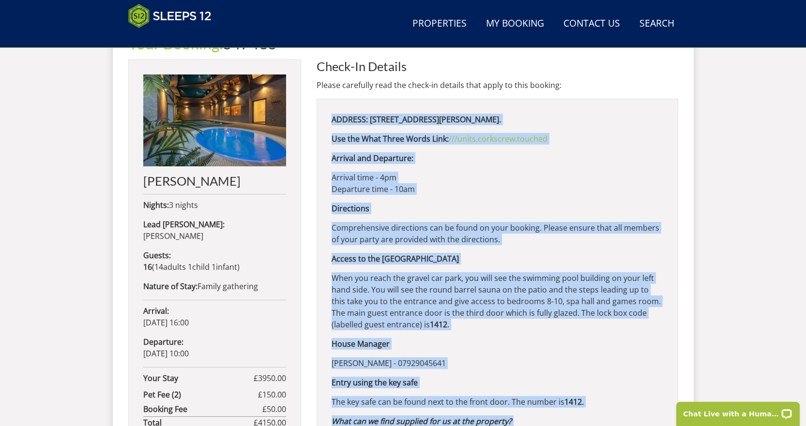
scroll to position [251, 0]
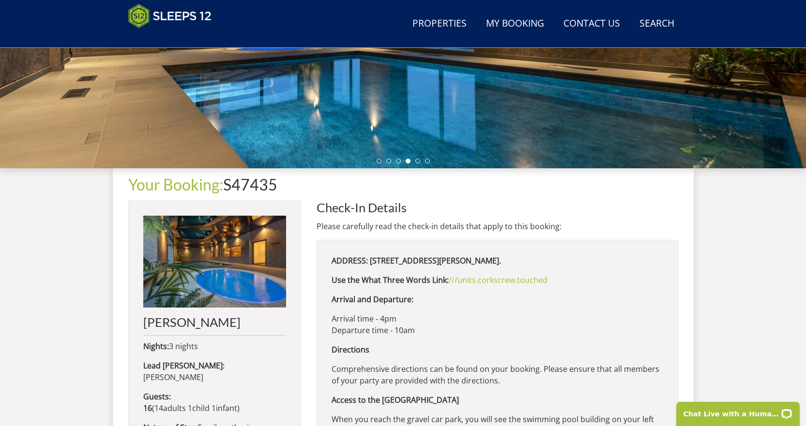
click at [512, 206] on h2 "Check-In Details" at bounding box center [496, 208] width 361 height 14
drag, startPoint x: 514, startPoint y: 259, endPoint x: 555, endPoint y: 261, distance: 41.7
click at [555, 261] on p "ADDRESS: [STREET_ADDRESS][PERSON_NAME]." at bounding box center [496, 261] width 331 height 12
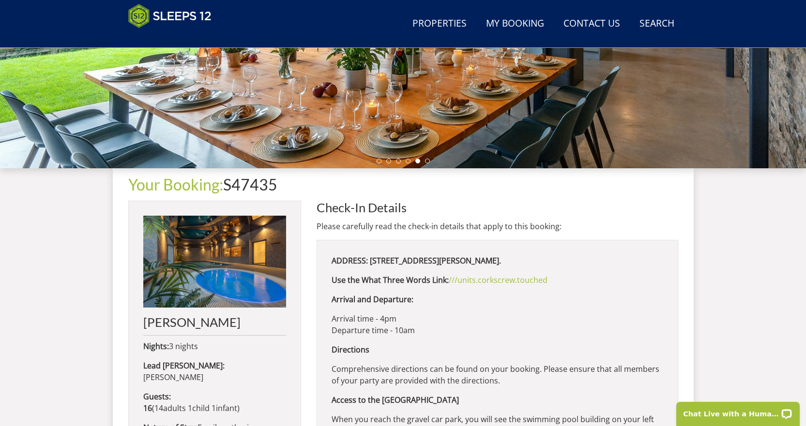
copy strong "EX24 6JB."
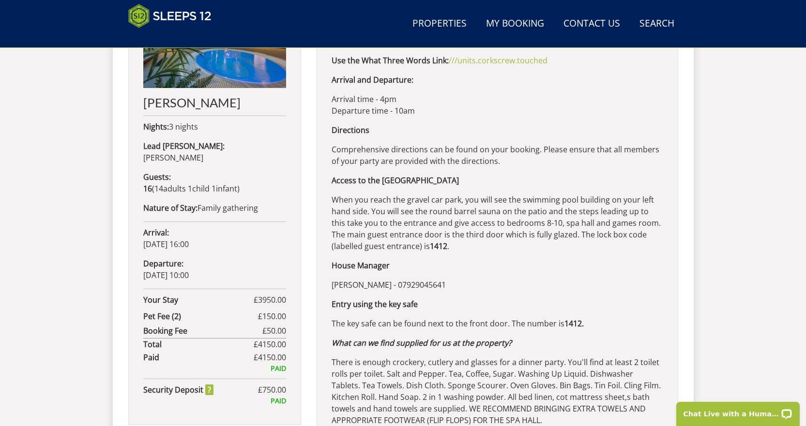
scroll to position [555, 0]
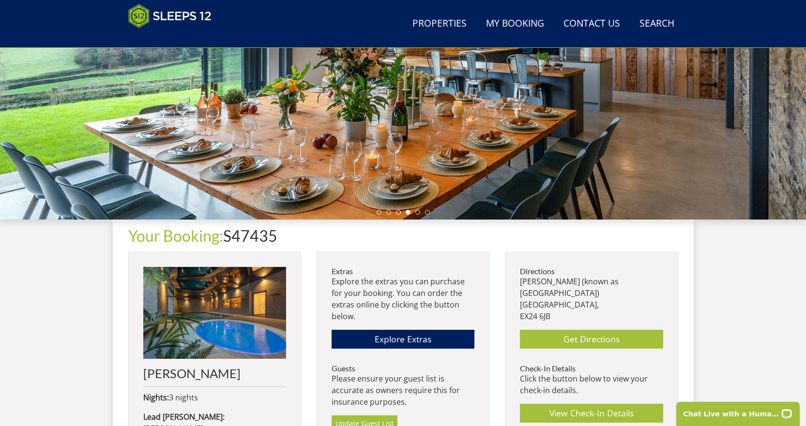
scroll to position [323, 0]
